Goal: Transaction & Acquisition: Purchase product/service

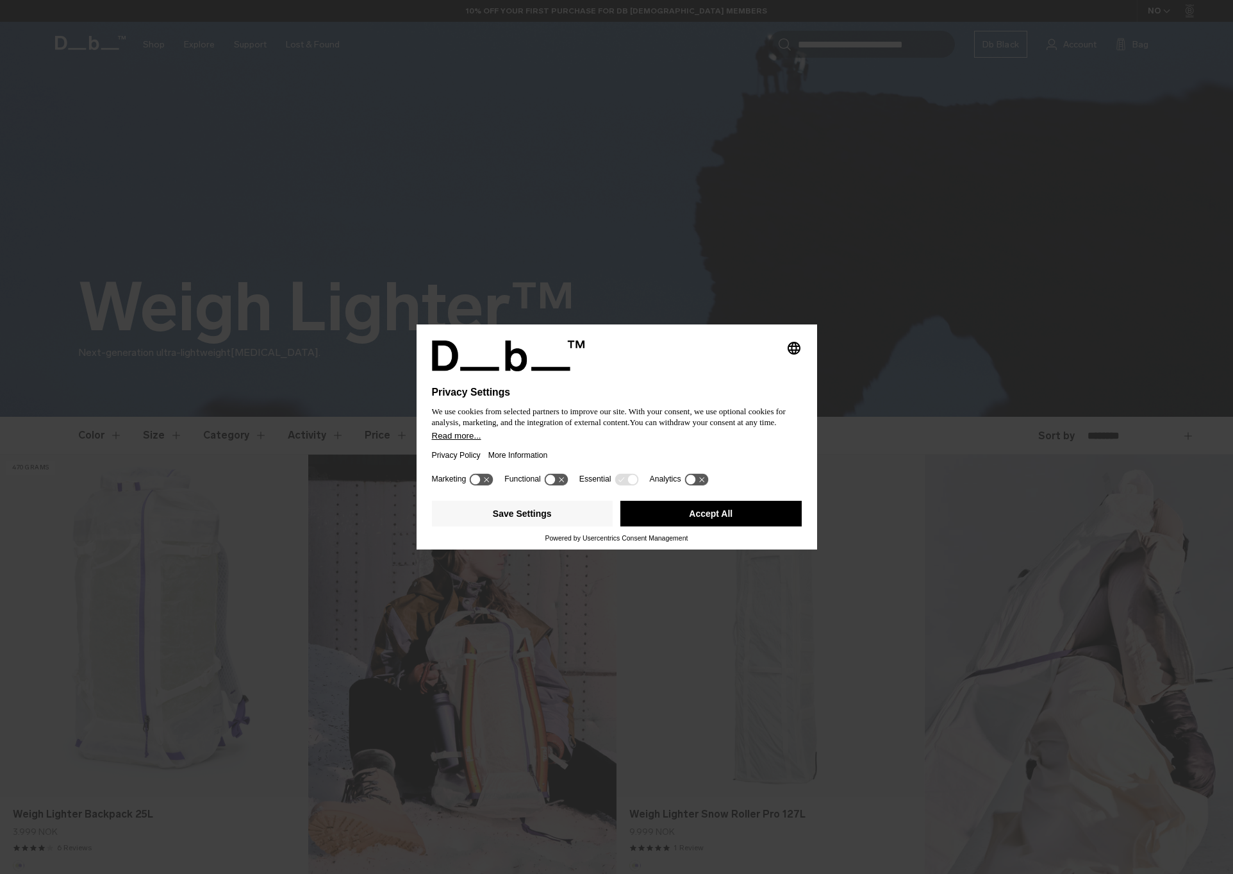
click at [738, 514] on button "Accept All" at bounding box center [711, 514] width 181 height 26
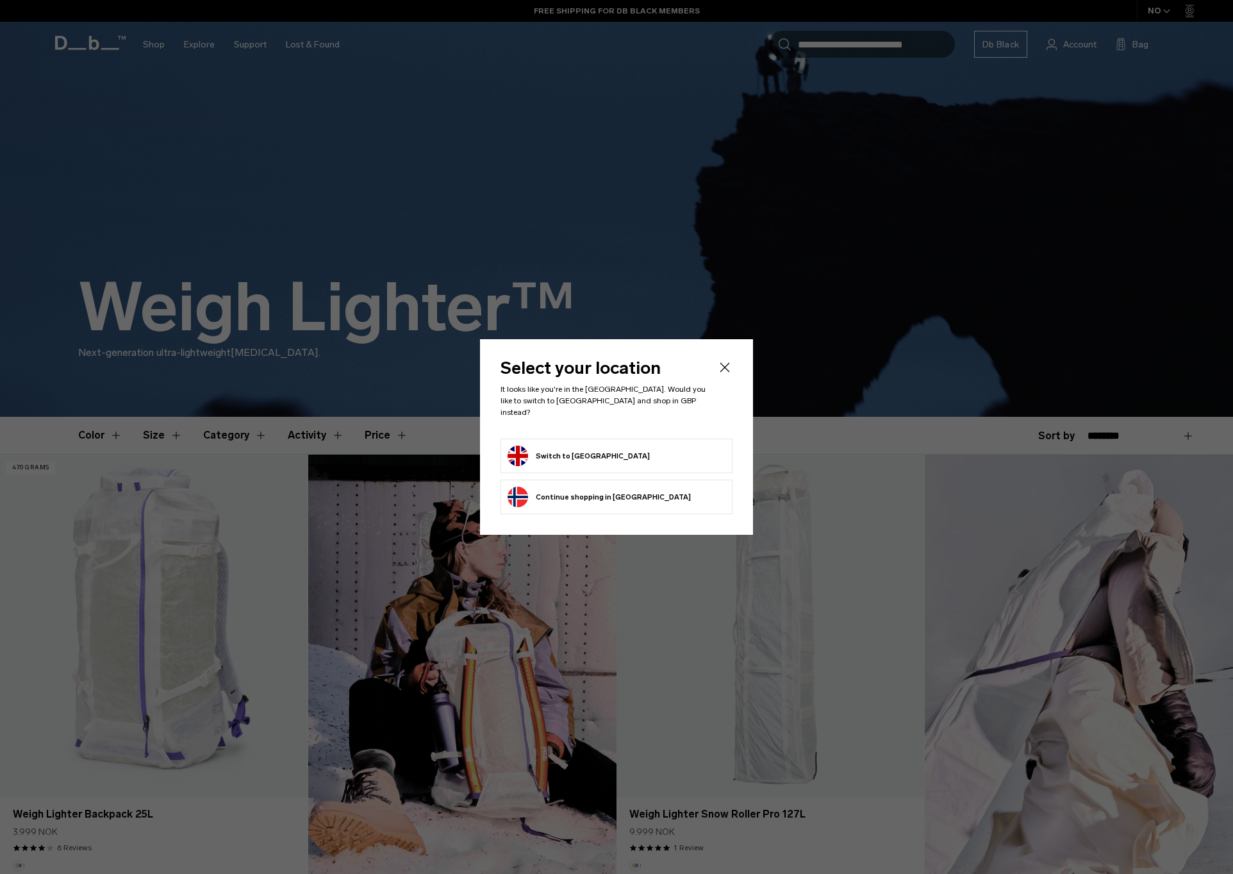
click at [564, 453] on button "Switch to United Kingdom" at bounding box center [579, 456] width 142 height 21
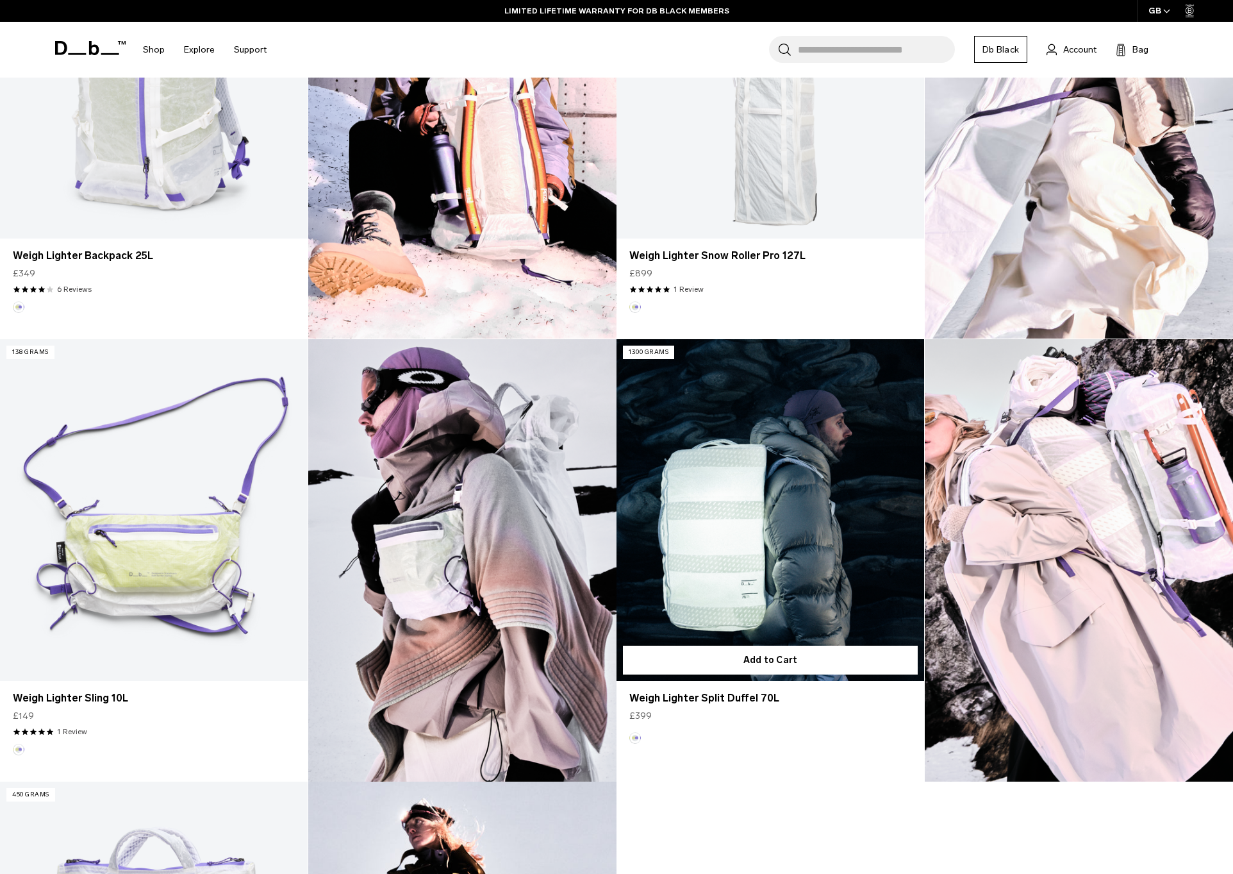
scroll to position [559, 0]
click at [745, 508] on link "Weigh Lighter Split Duffel 70L" at bounding box center [771, 510] width 308 height 342
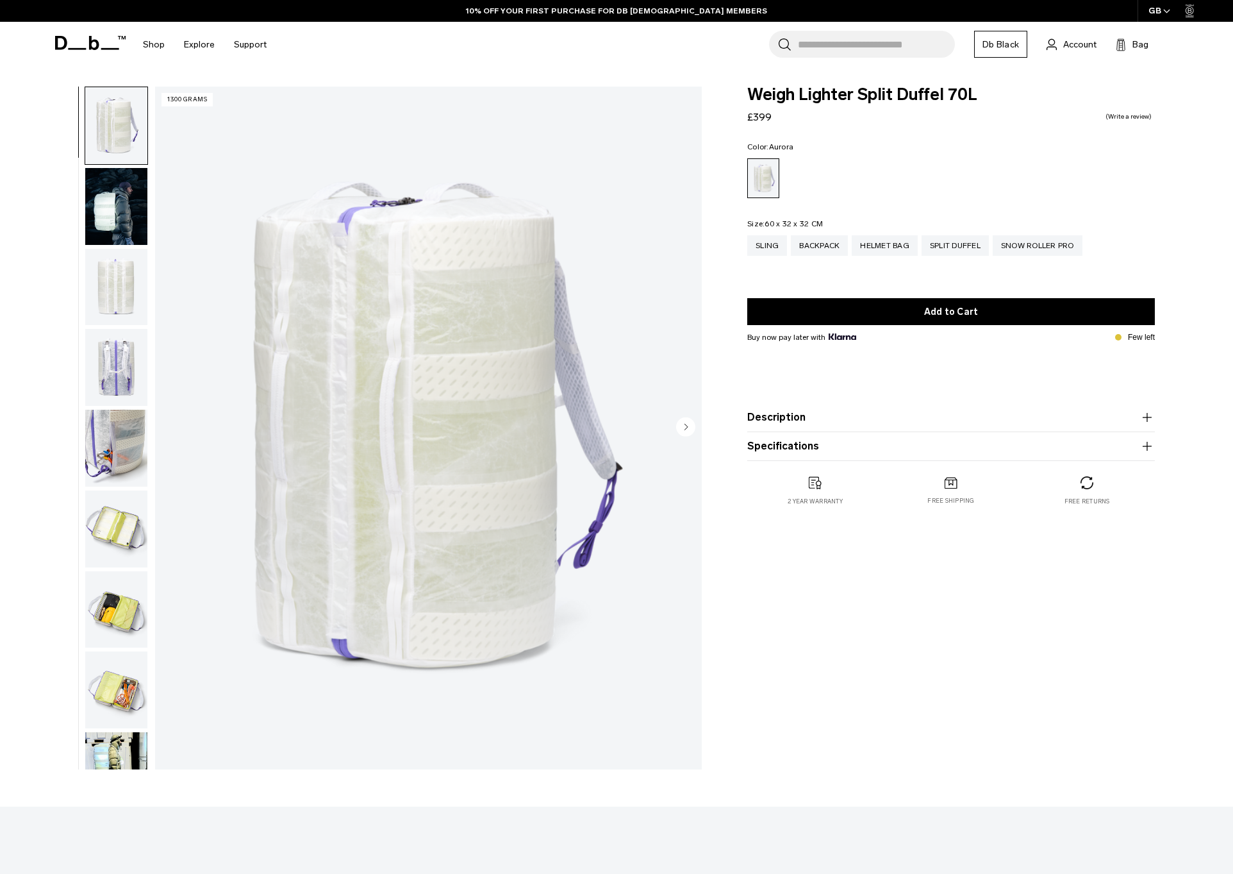
click at [110, 215] on img "button" at bounding box center [116, 206] width 62 height 77
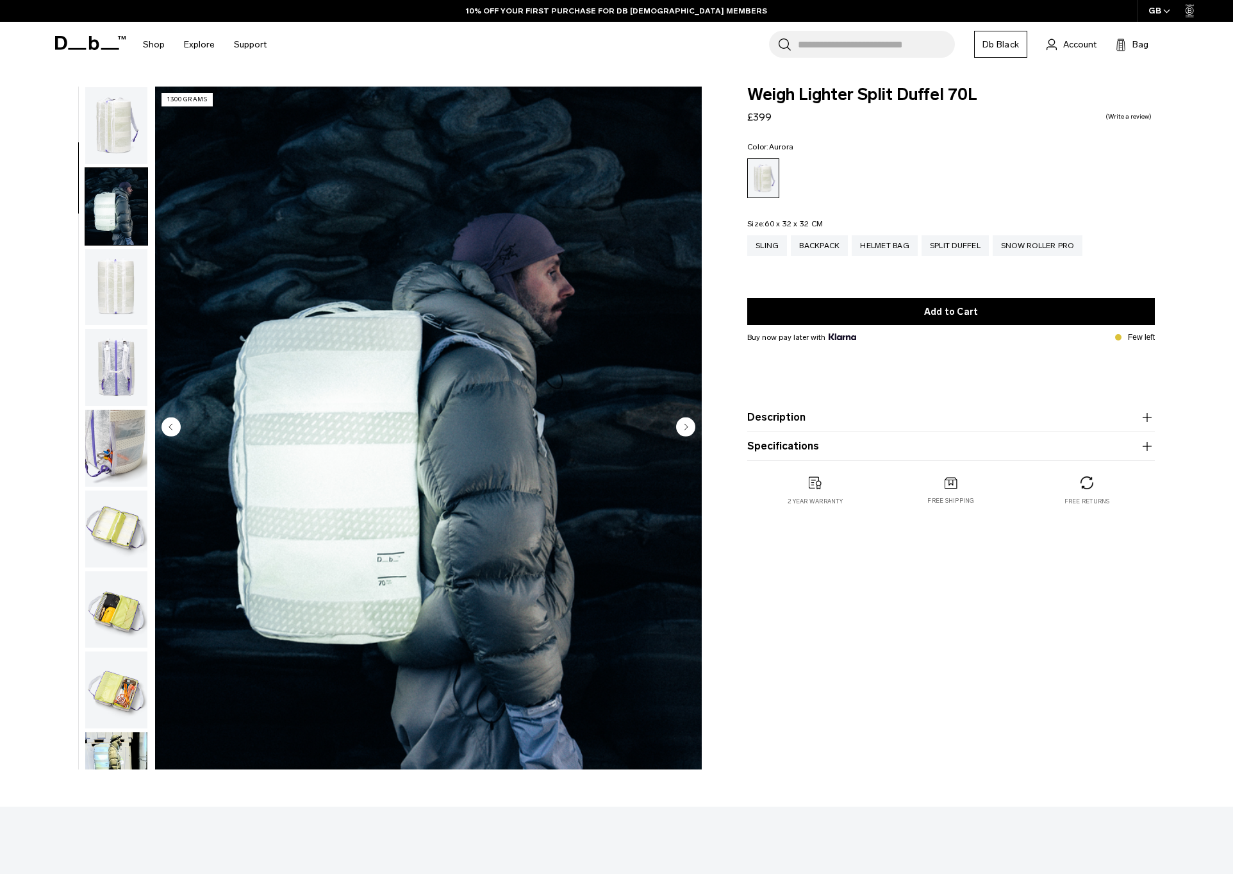
scroll to position [81, 0]
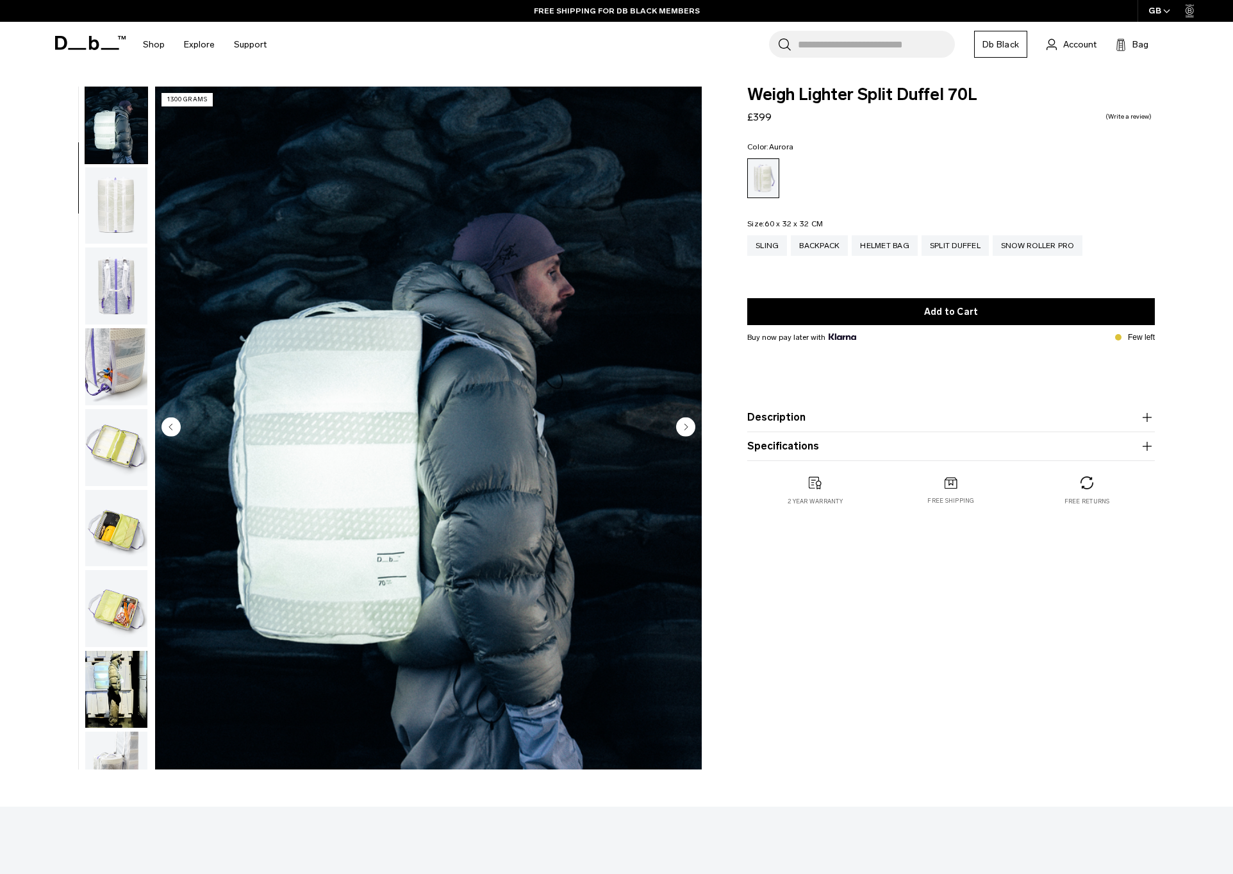
click at [113, 274] on img "button" at bounding box center [116, 285] width 62 height 77
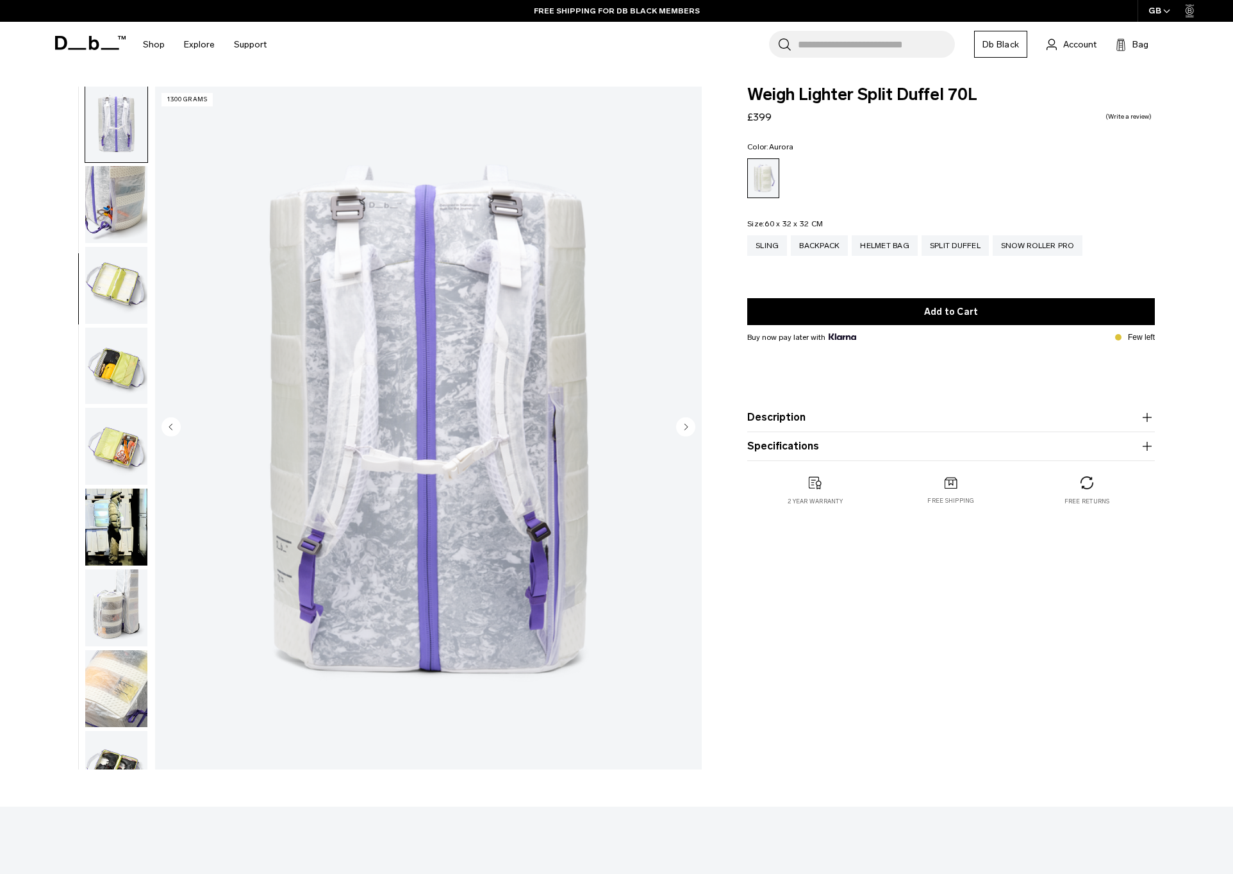
scroll to position [244, 0]
click at [107, 205] on img "button" at bounding box center [116, 203] width 62 height 77
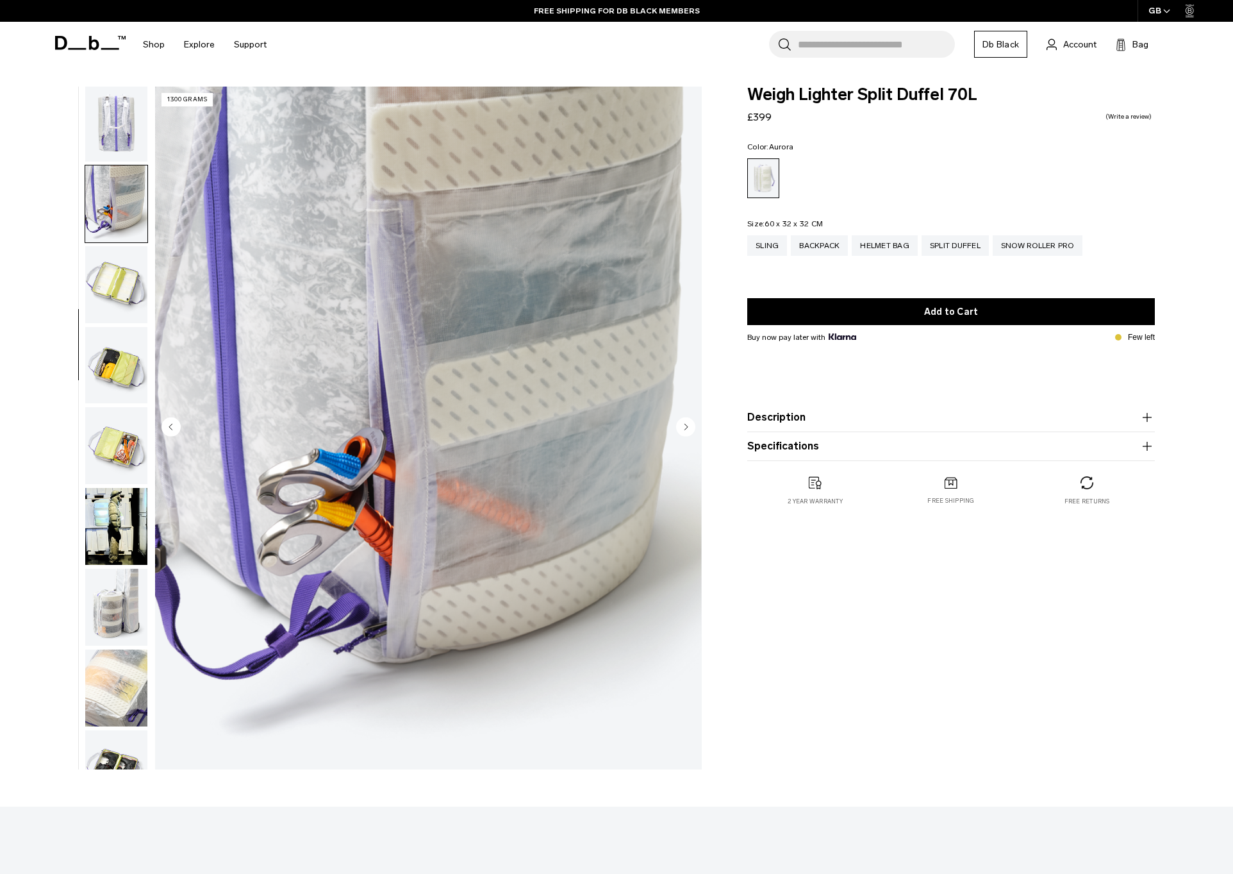
scroll to position [293, 0]
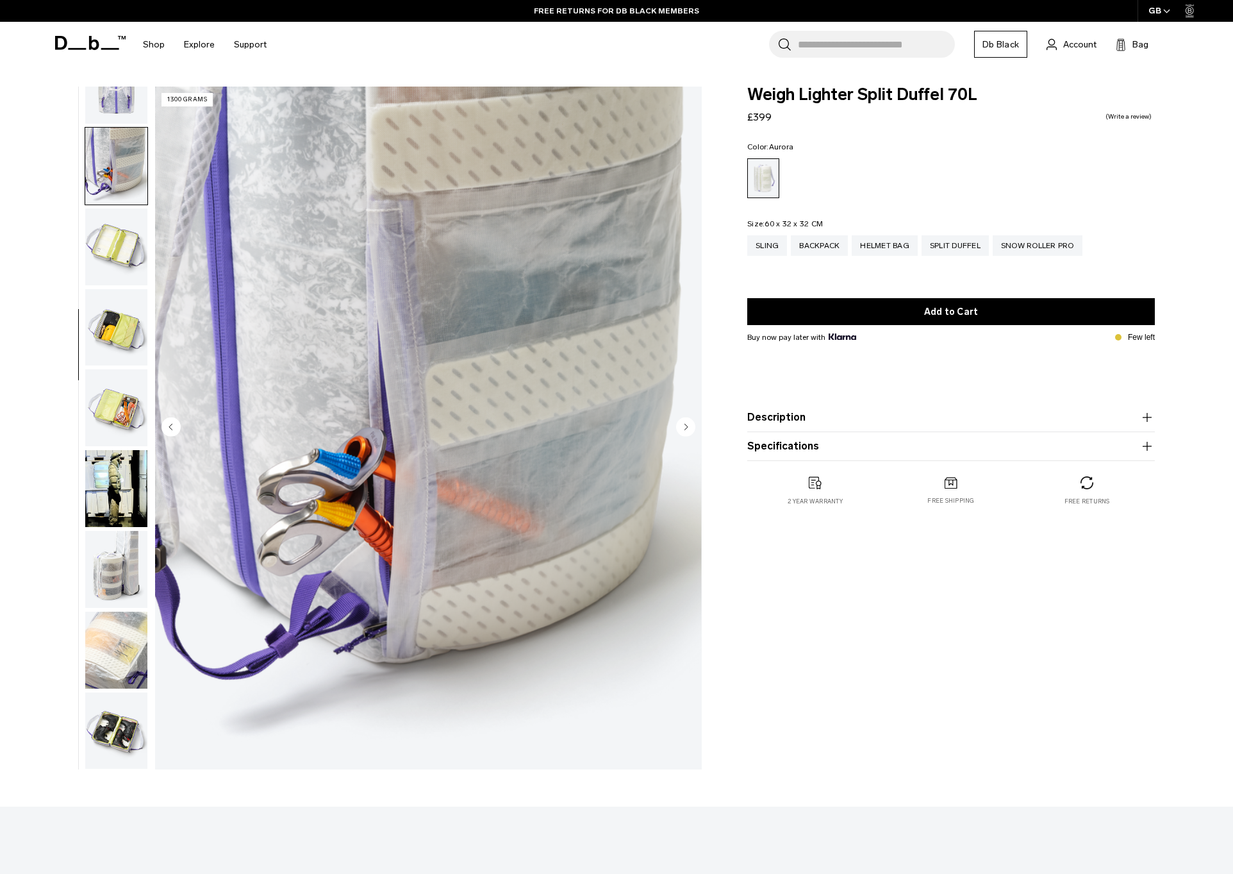
click at [113, 233] on img "button" at bounding box center [116, 246] width 62 height 77
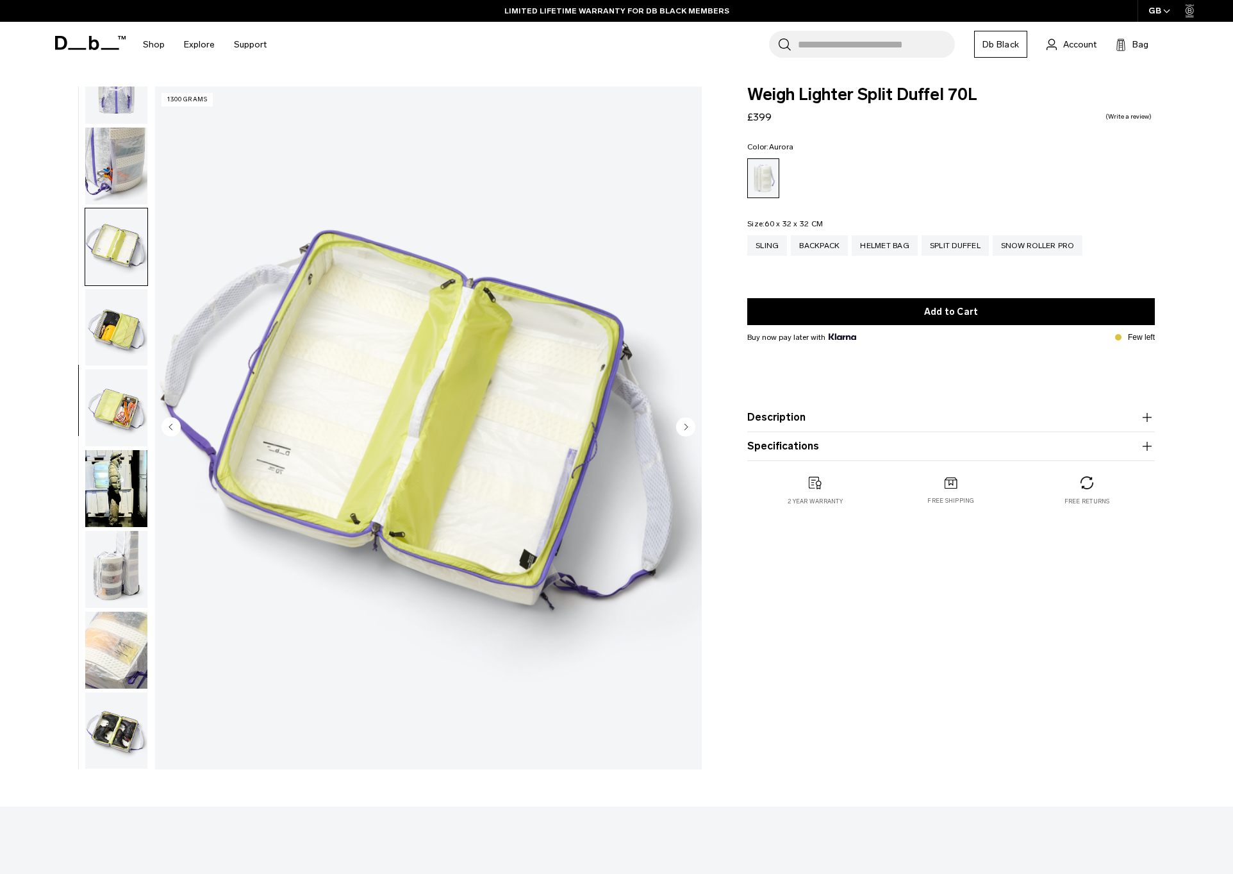
click at [121, 458] on img "button" at bounding box center [116, 488] width 62 height 77
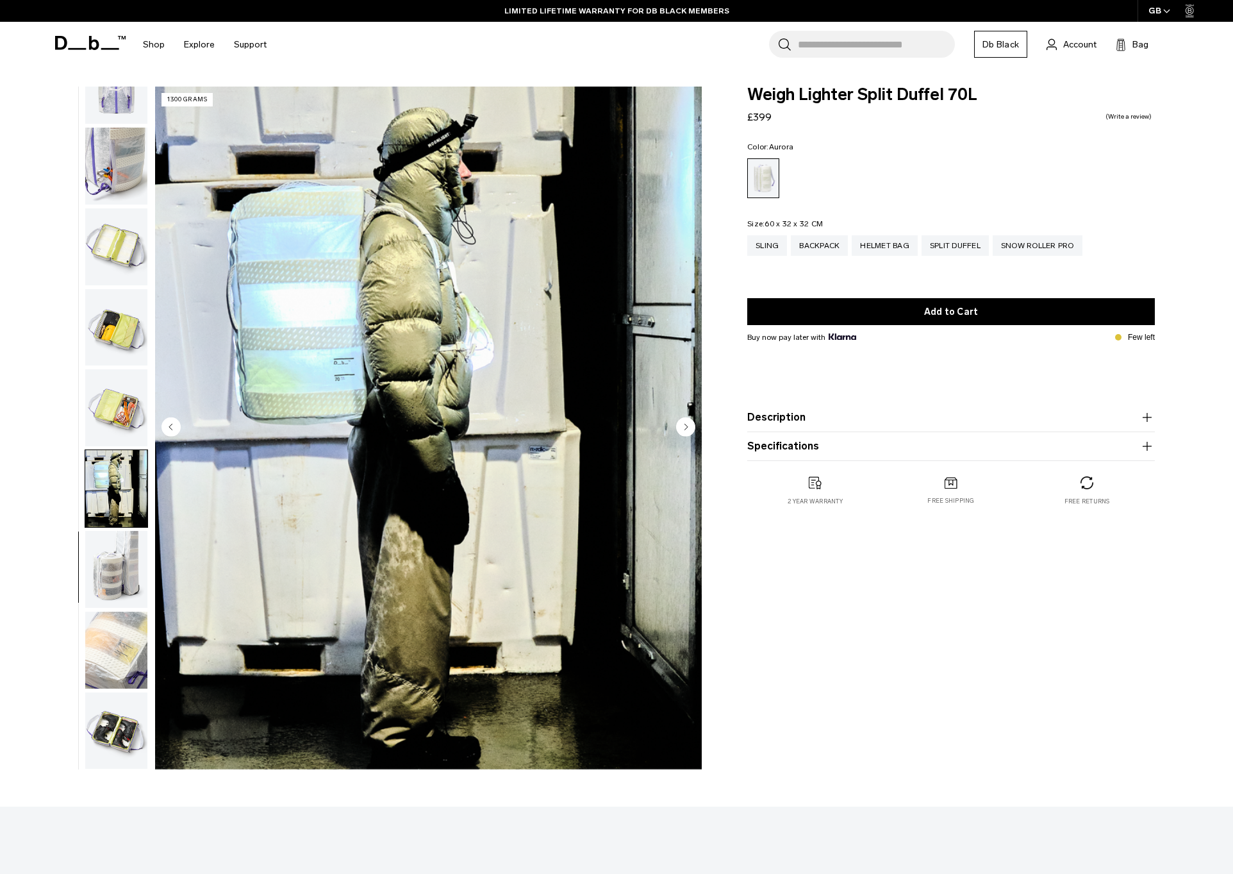
click at [124, 548] on img "button" at bounding box center [116, 569] width 62 height 77
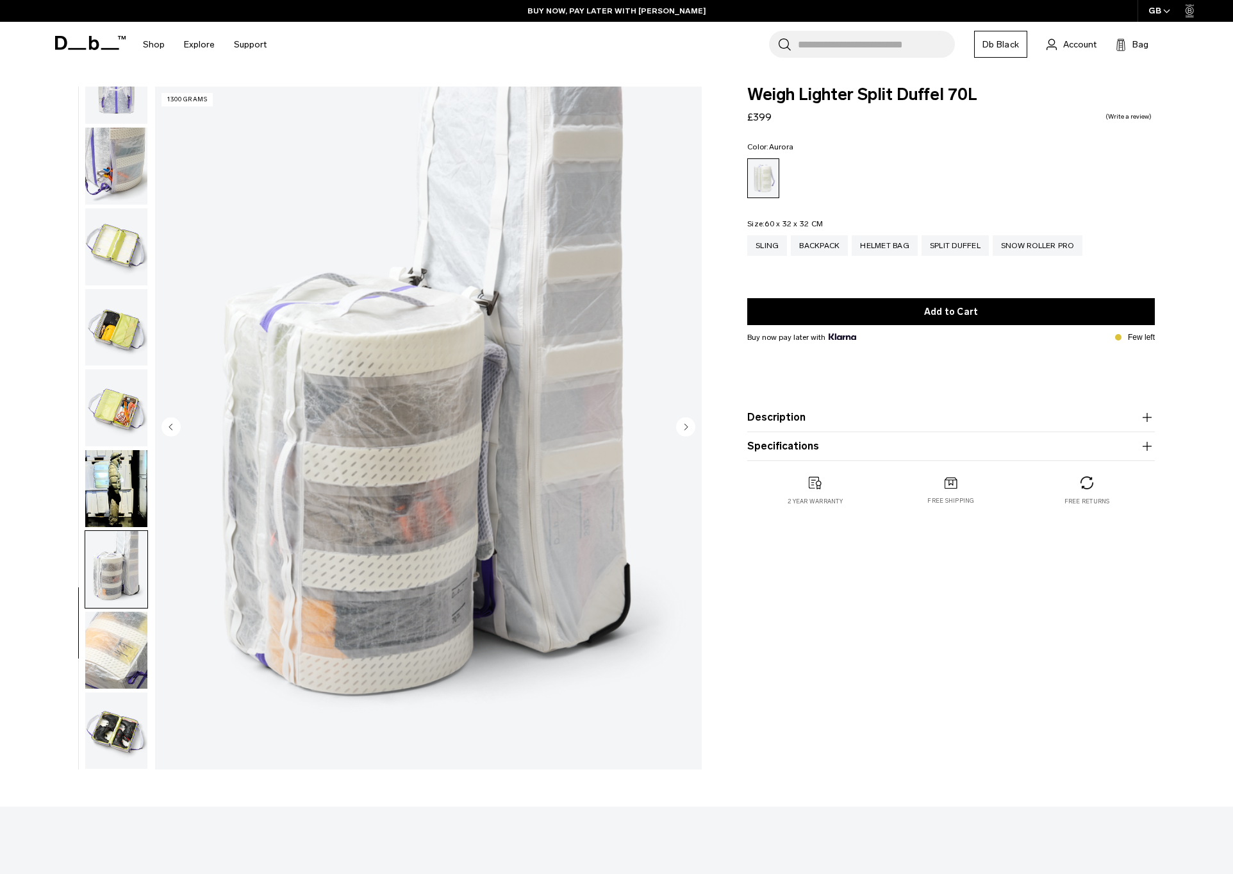
scroll to position [0, 0]
click at [815, 417] on button "Description" at bounding box center [952, 417] width 408 height 15
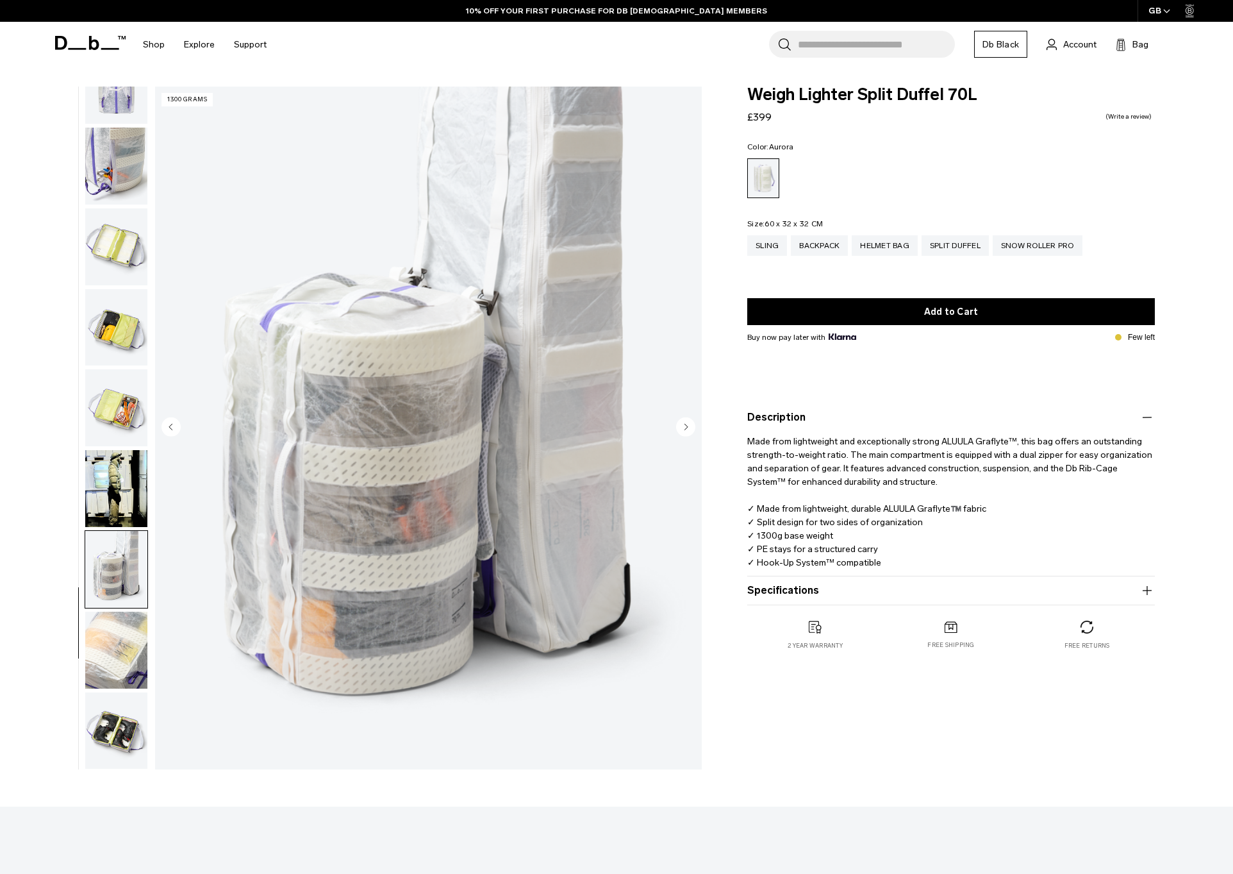
click at [112, 647] on img "button" at bounding box center [116, 650] width 62 height 77
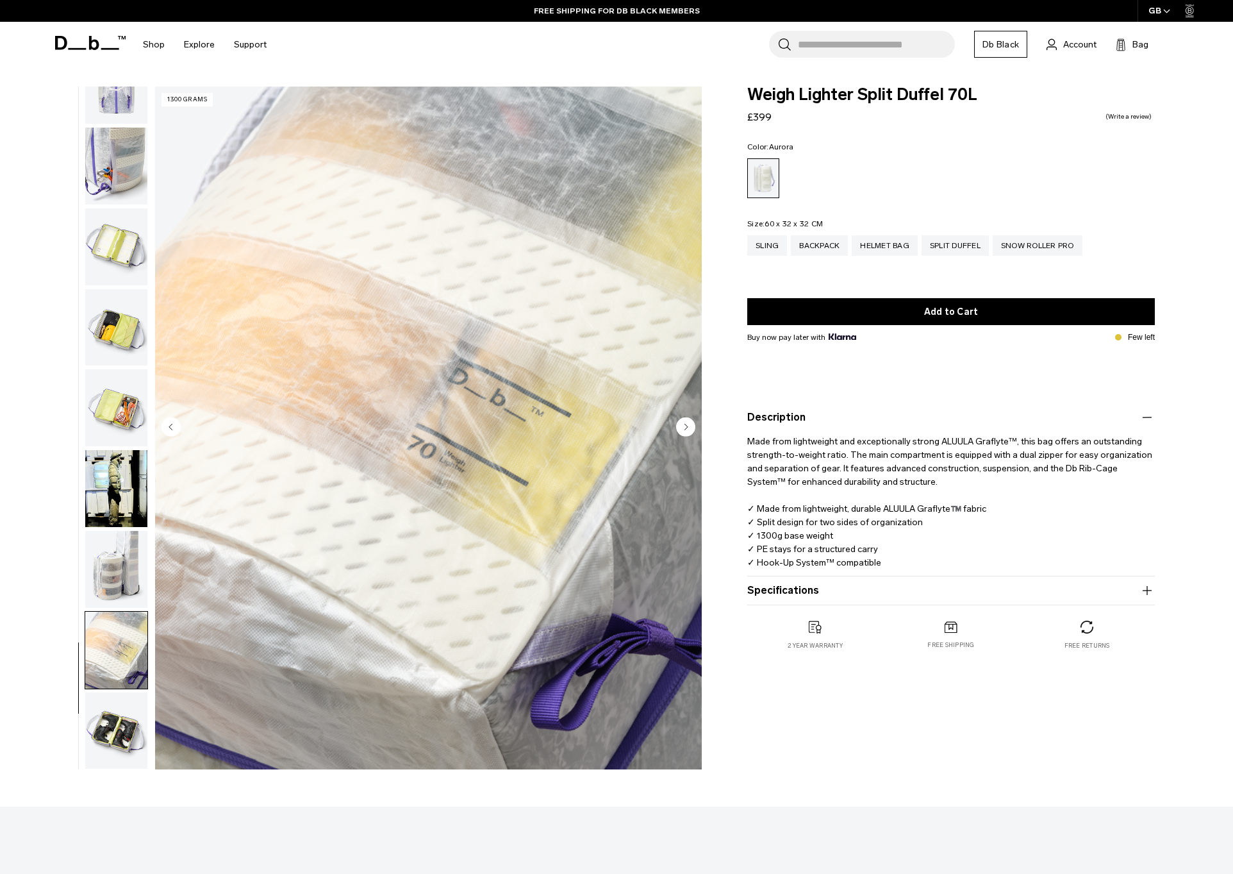
scroll to position [7, 0]
